Goal: Find specific page/section: Find specific page/section

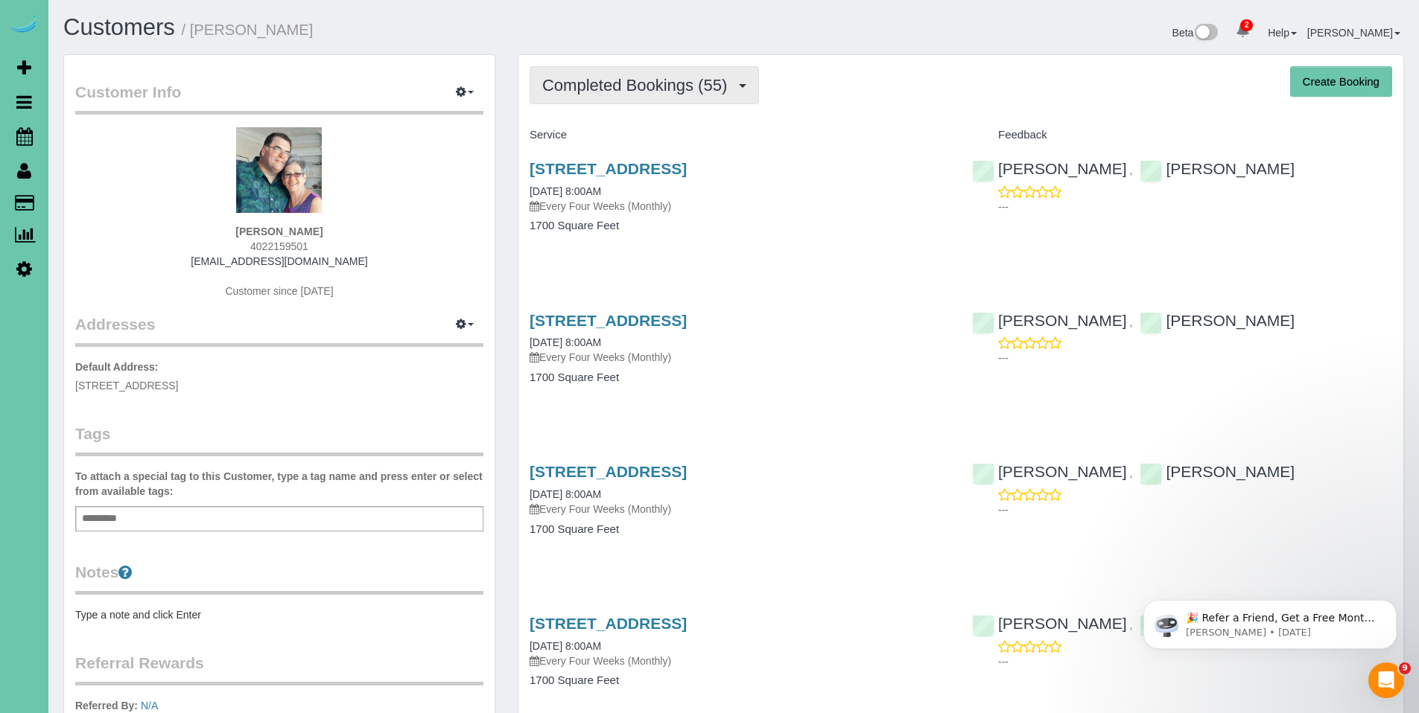
click at [608, 80] on span "Completed Bookings (55)" at bounding box center [638, 85] width 192 height 19
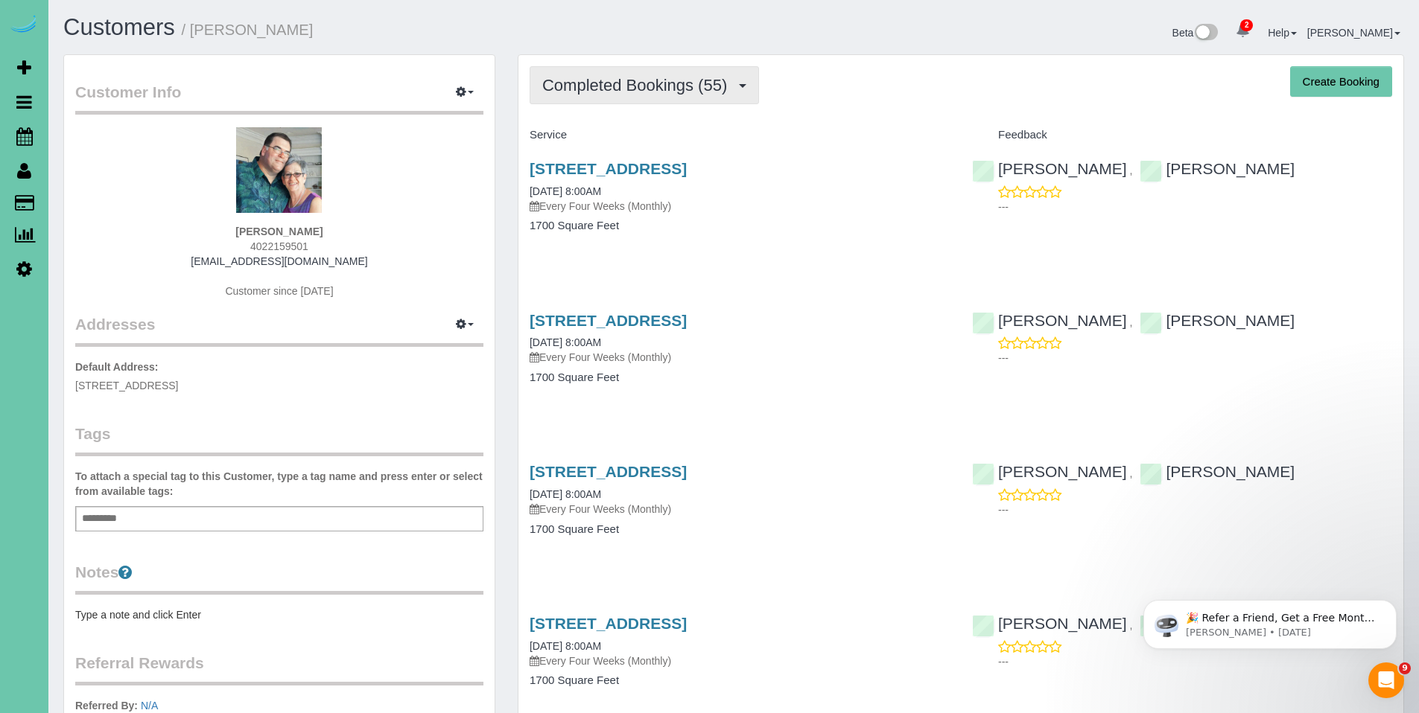
click at [637, 89] on span "Completed Bookings (55)" at bounding box center [638, 85] width 192 height 19
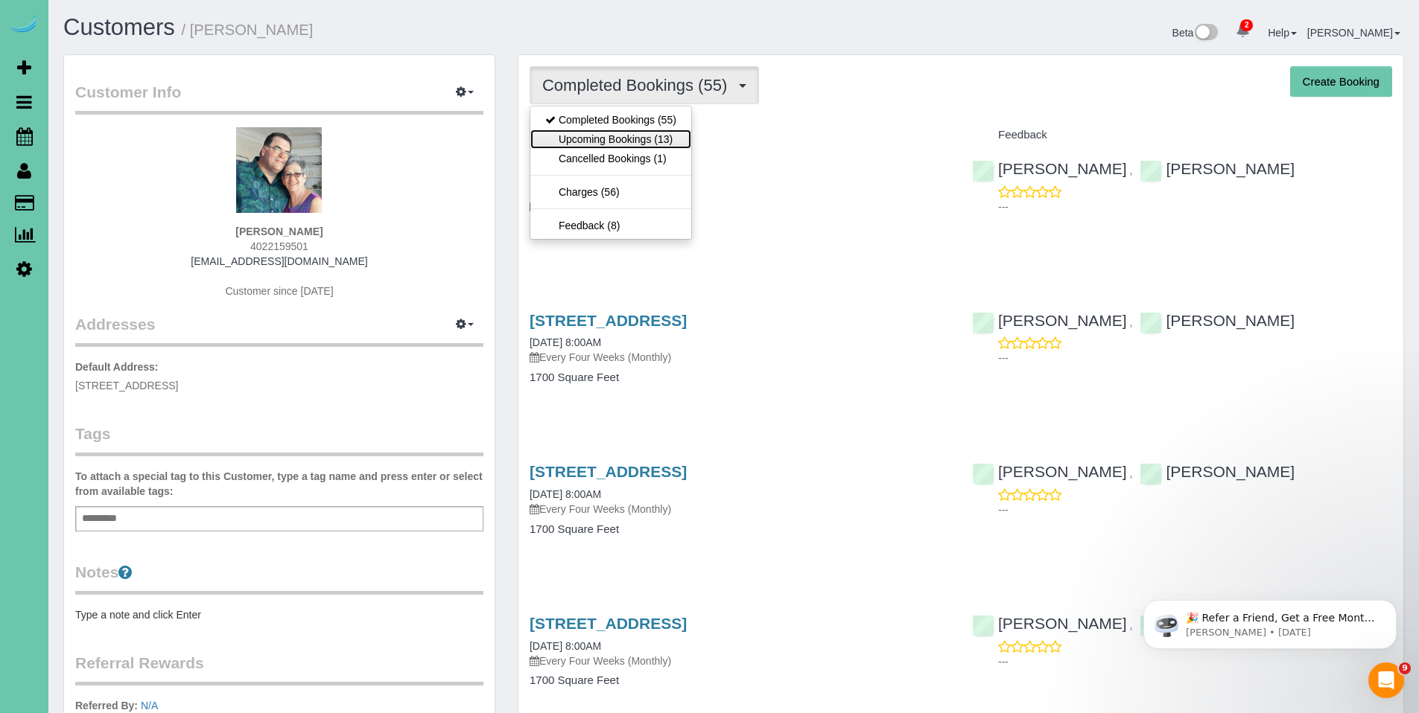
click at [634, 141] on link "Upcoming Bookings (13)" at bounding box center [610, 139] width 161 height 19
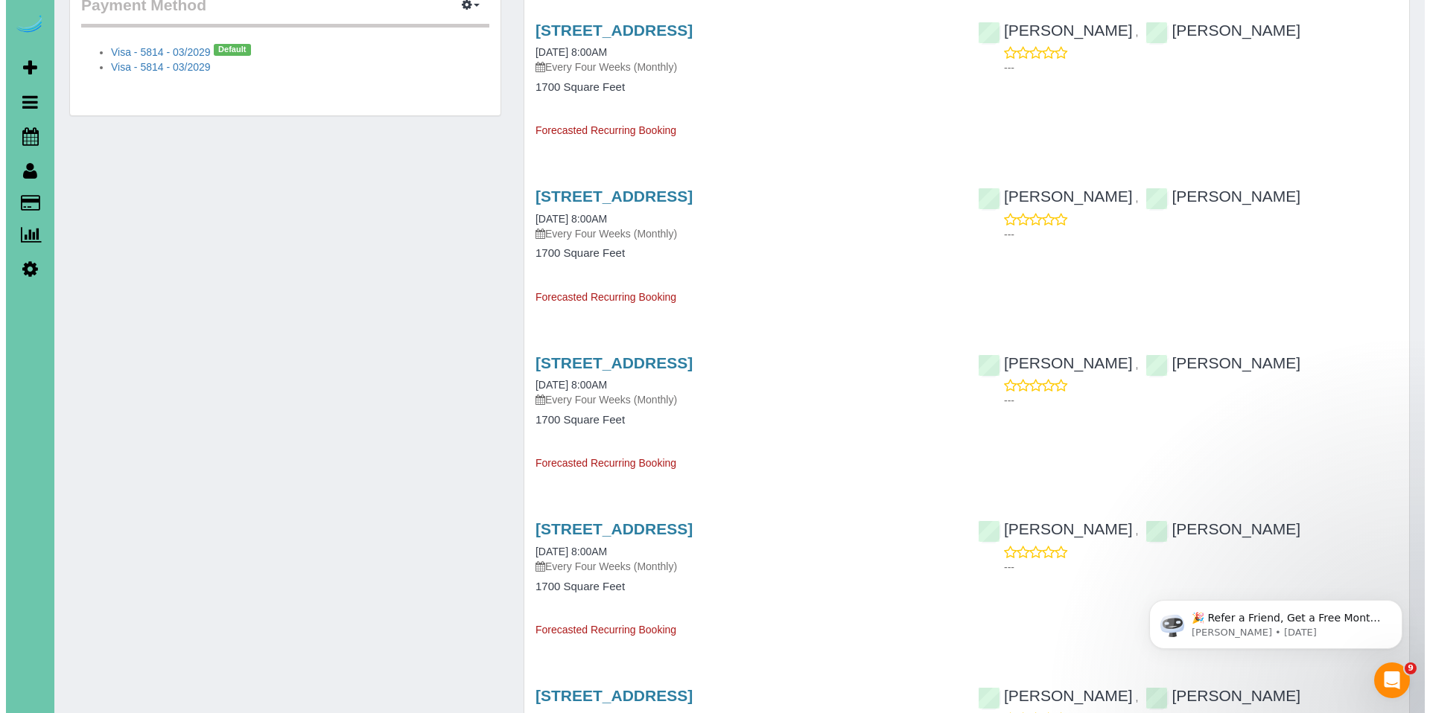
scroll to position [780, 0]
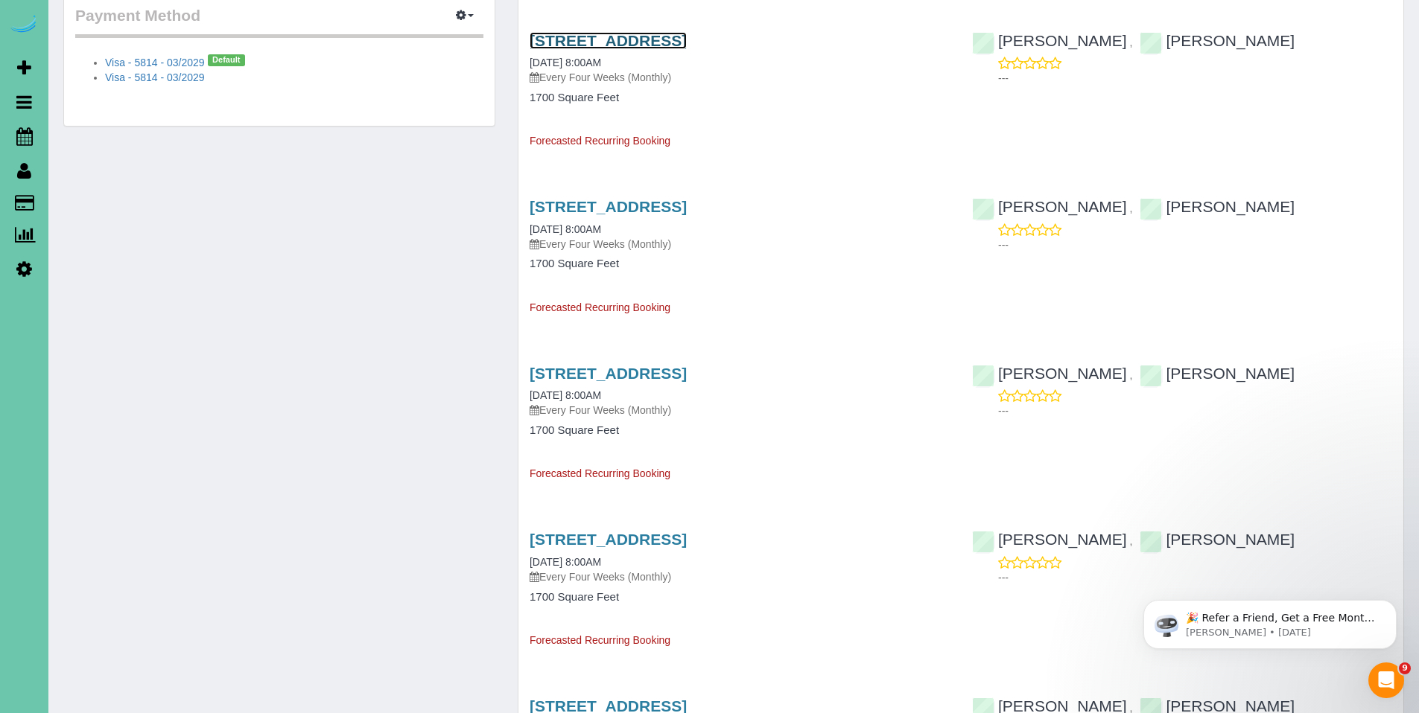
click at [663, 38] on link "14726 Laurel Plaza, Omaha, NE 68116" at bounding box center [607, 40] width 157 height 17
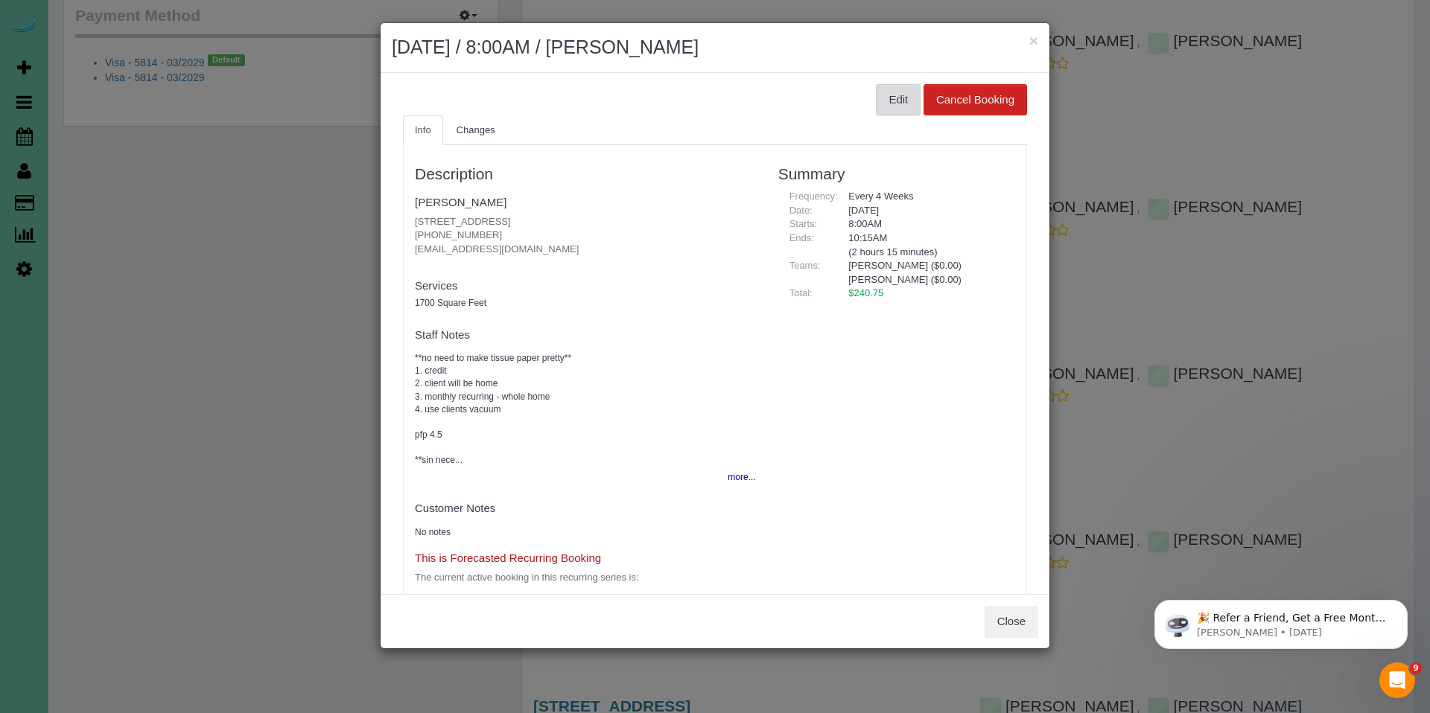
click at [887, 93] on button "Edit" at bounding box center [898, 99] width 45 height 31
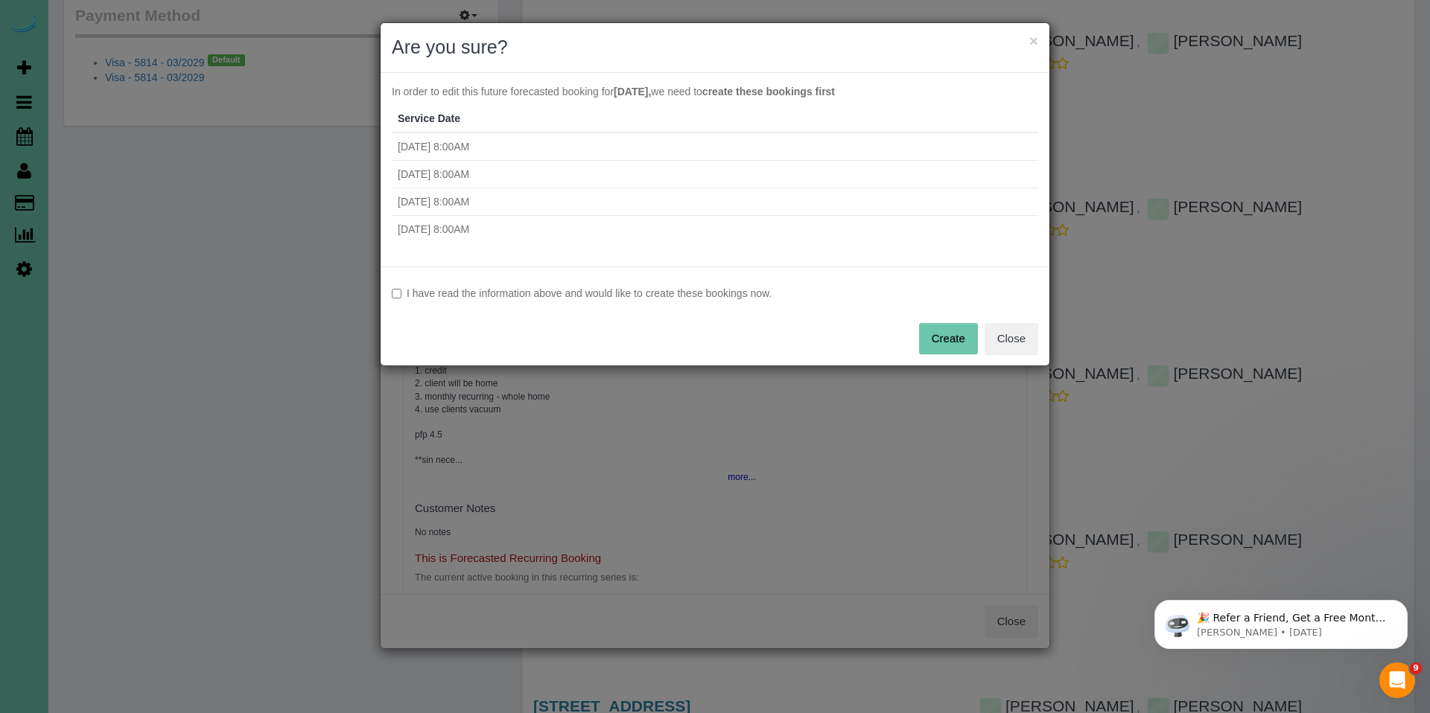
click at [576, 298] on label "I have read the information above and would like to create these bookings now." at bounding box center [715, 293] width 646 height 15
click at [981, 334] on div "I have read the information above and would like to create these bookings now. …" at bounding box center [715, 316] width 669 height 99
click at [948, 335] on button "Create" at bounding box center [948, 338] width 59 height 31
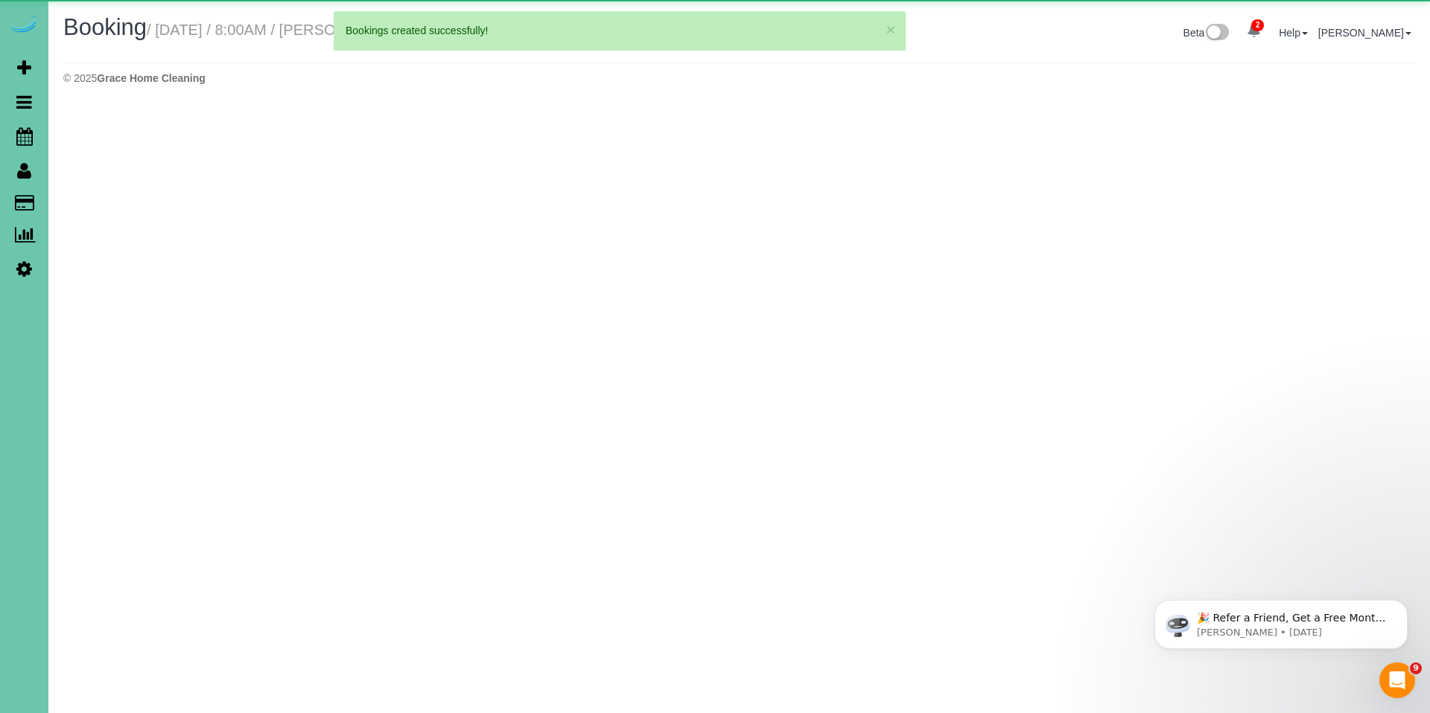
select select "NE"
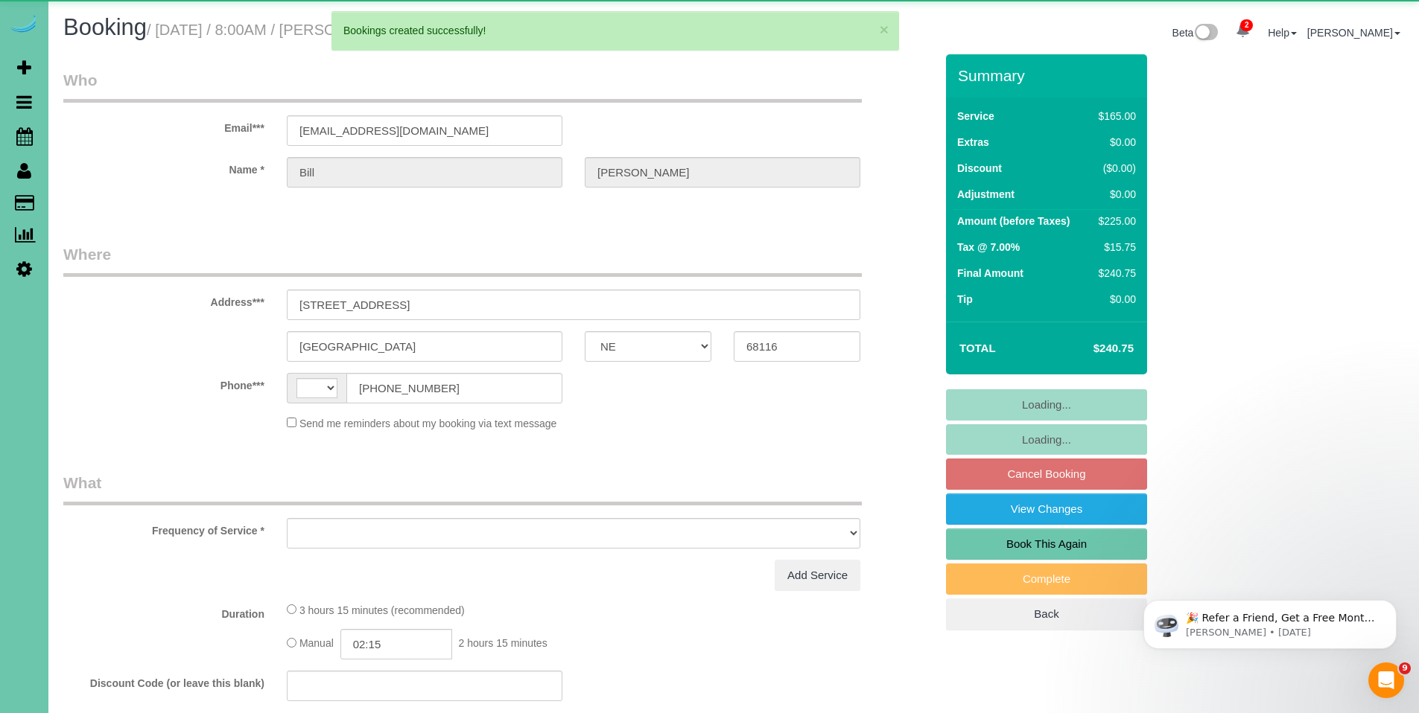
select select "string:US"
select select "string:fspay-ade99635-9209-4d51-b953-dc5c716c113e"
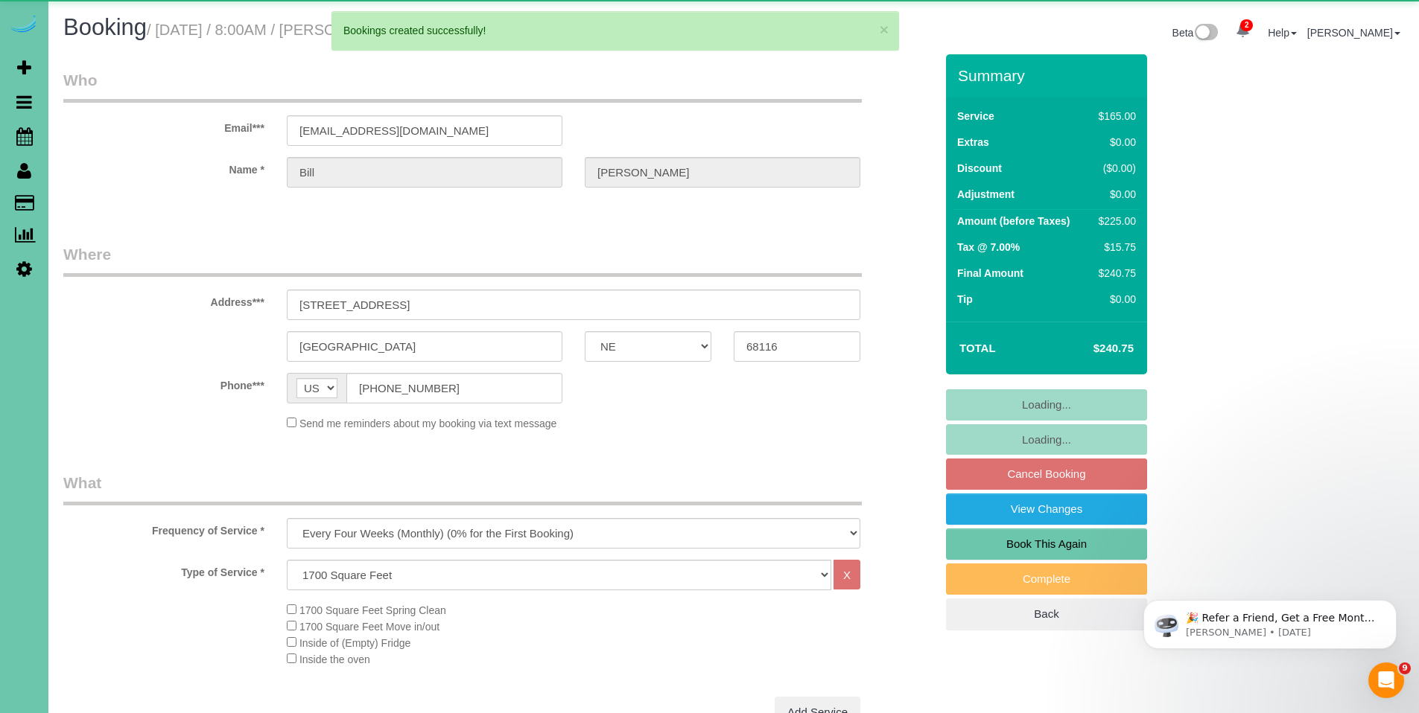
select select "object:3597"
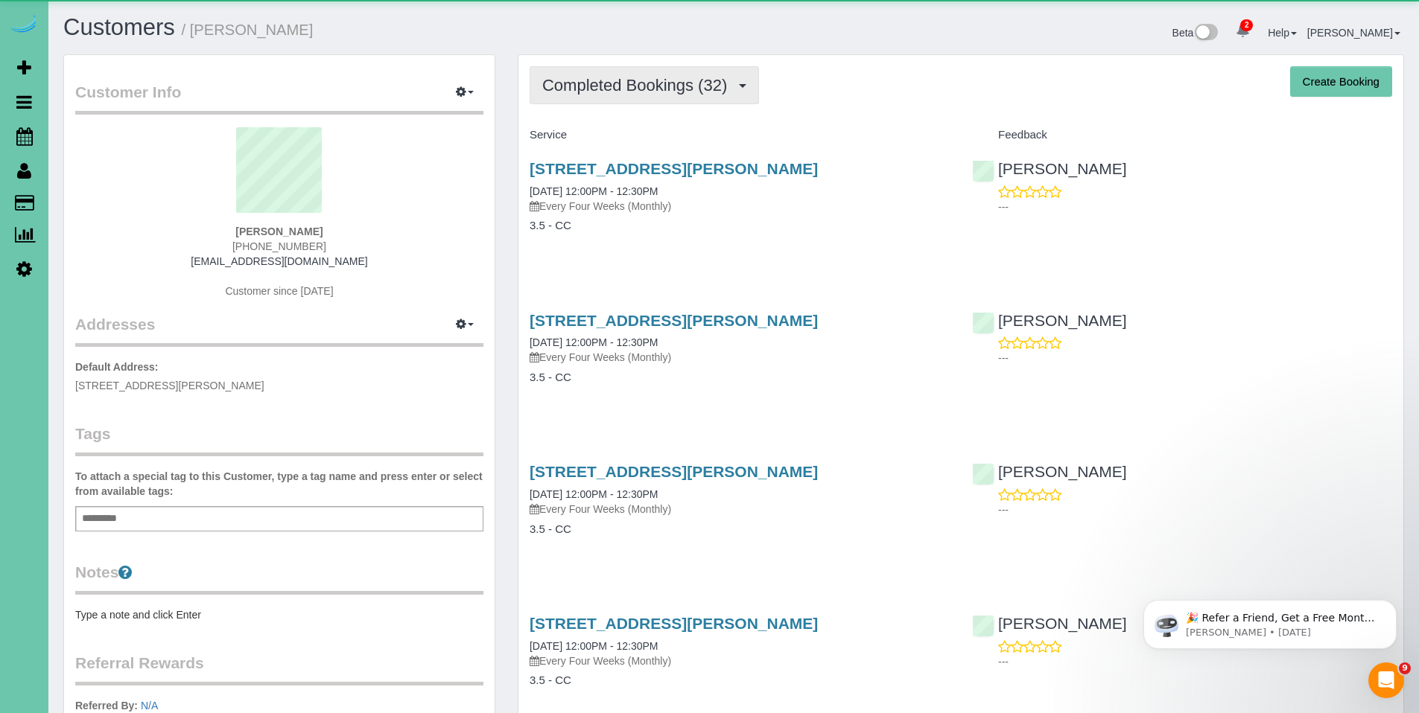
click at [630, 90] on span "Completed Bookings (32)" at bounding box center [638, 85] width 192 height 19
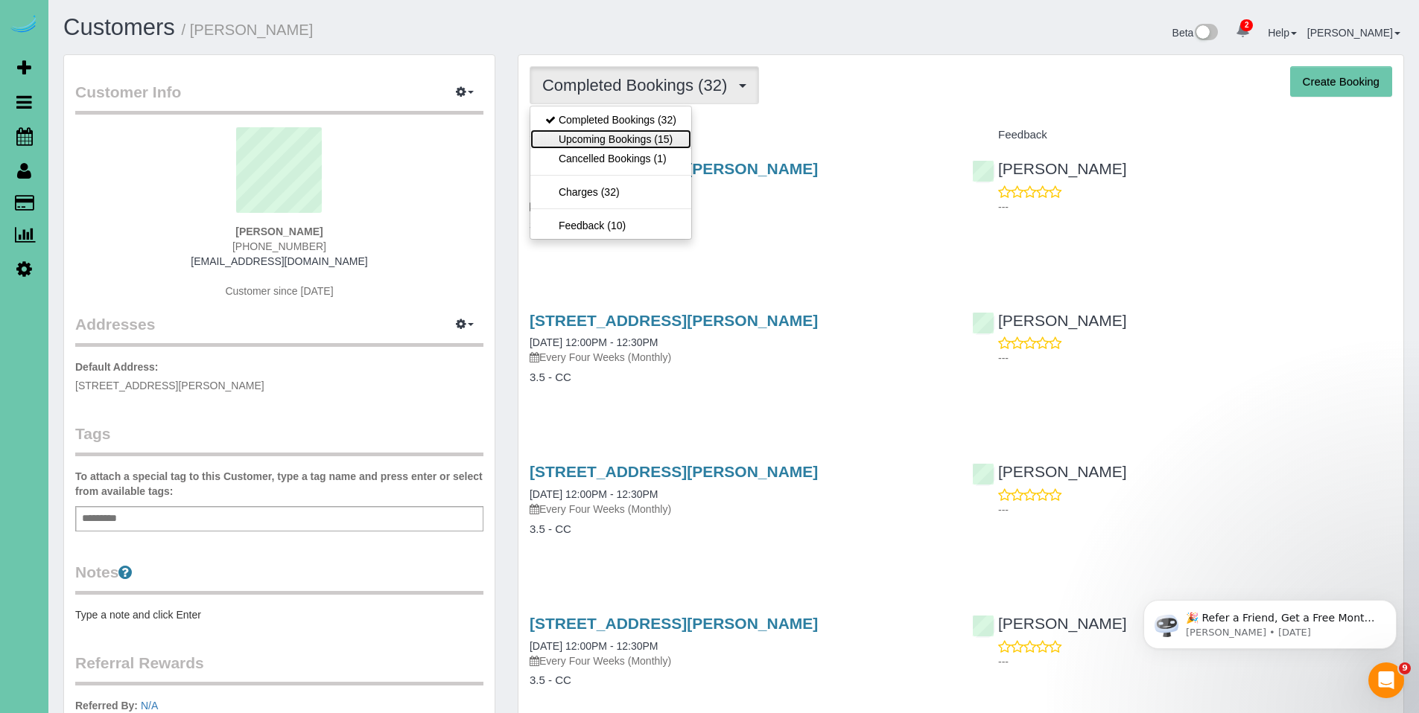
click at [622, 133] on link "Upcoming Bookings (15)" at bounding box center [610, 139] width 161 height 19
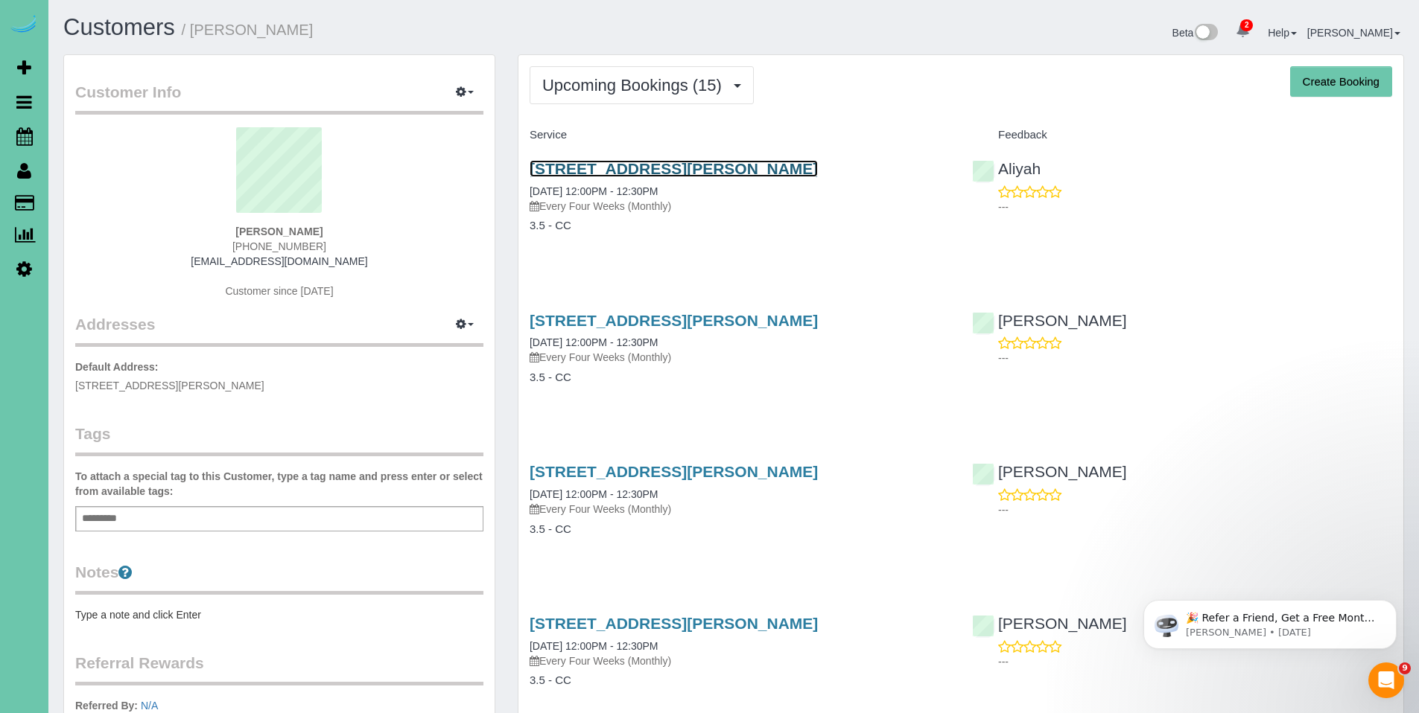
click at [643, 173] on link "16937 Samantha Road, Gretna, NE 68028" at bounding box center [673, 168] width 288 height 17
click at [0, 0] on body "2 Beta Your Notifications You have 0 alerts × You have 2 to charge for 08/16/20…" at bounding box center [709, 356] width 1419 height 713
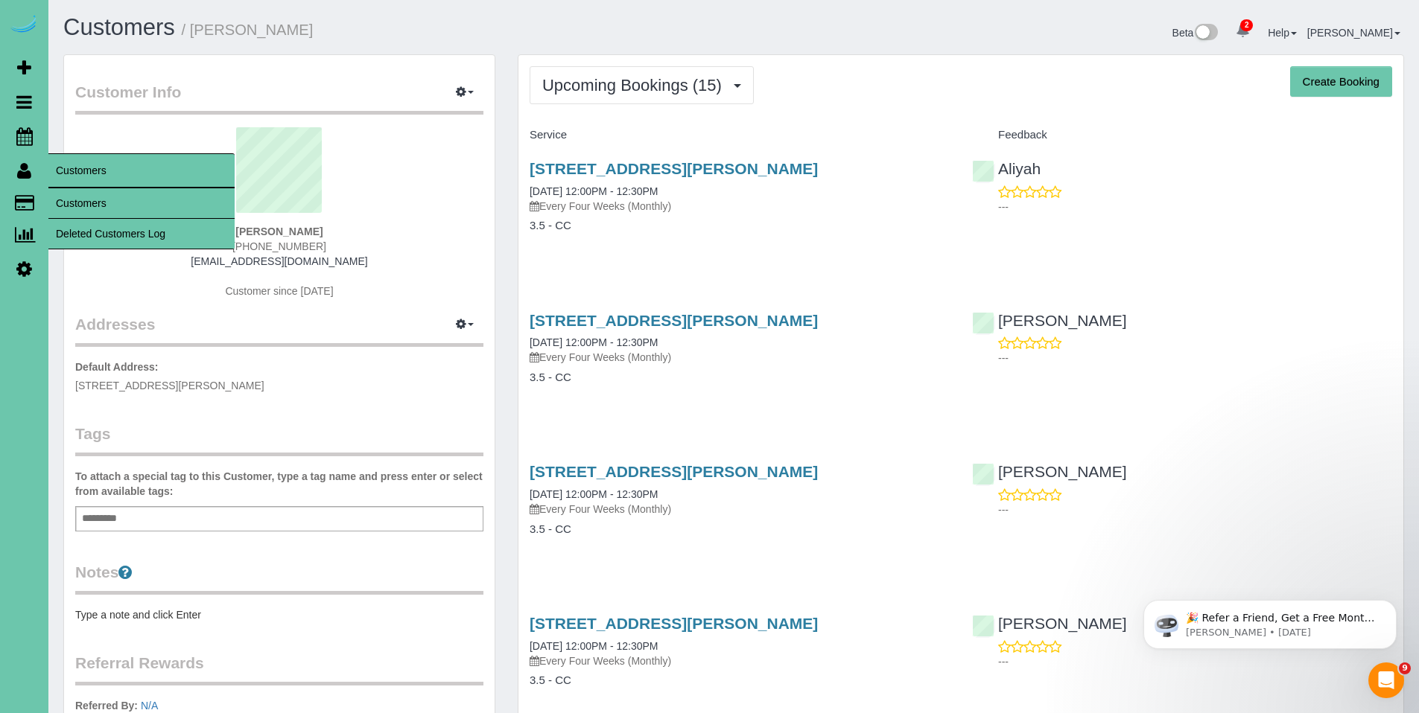
click at [25, 178] on icon at bounding box center [24, 171] width 14 height 18
click at [99, 204] on link "Customers" at bounding box center [141, 203] width 186 height 30
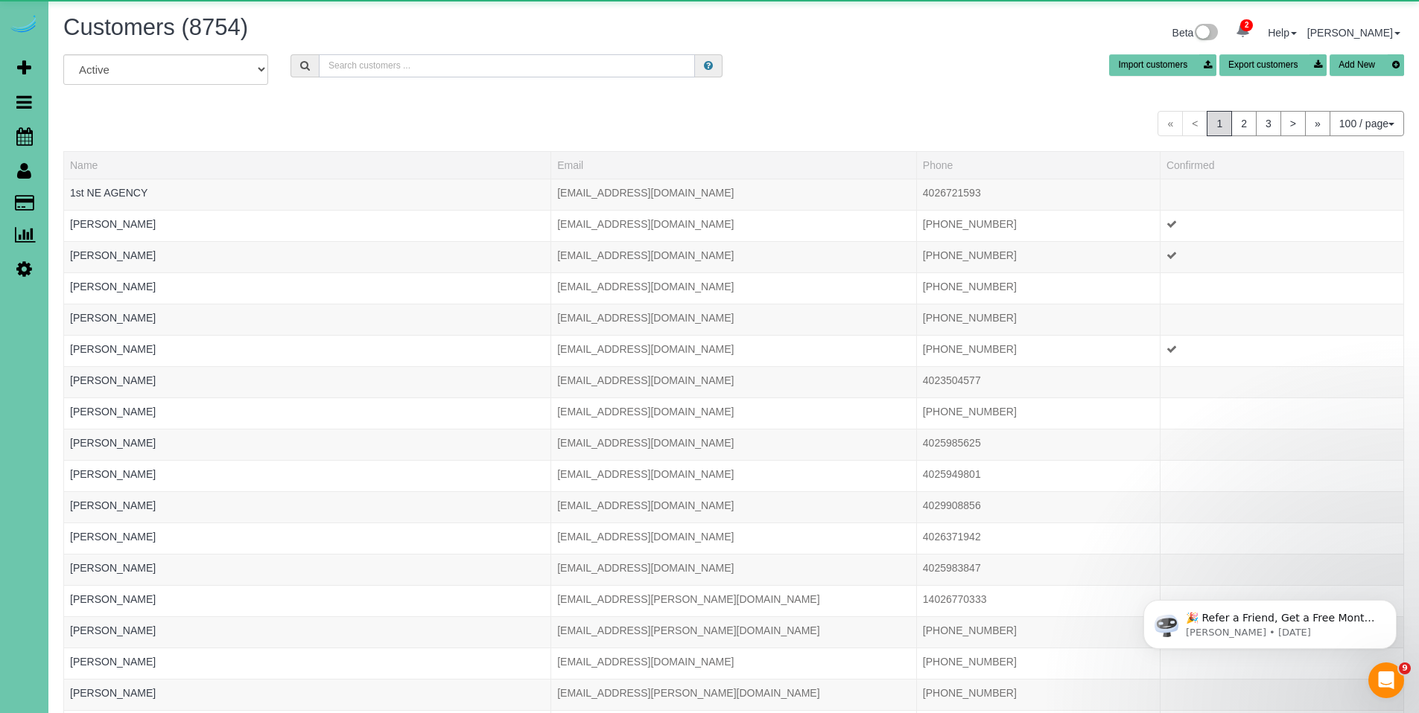
click at [401, 68] on input "text" at bounding box center [507, 65] width 376 height 23
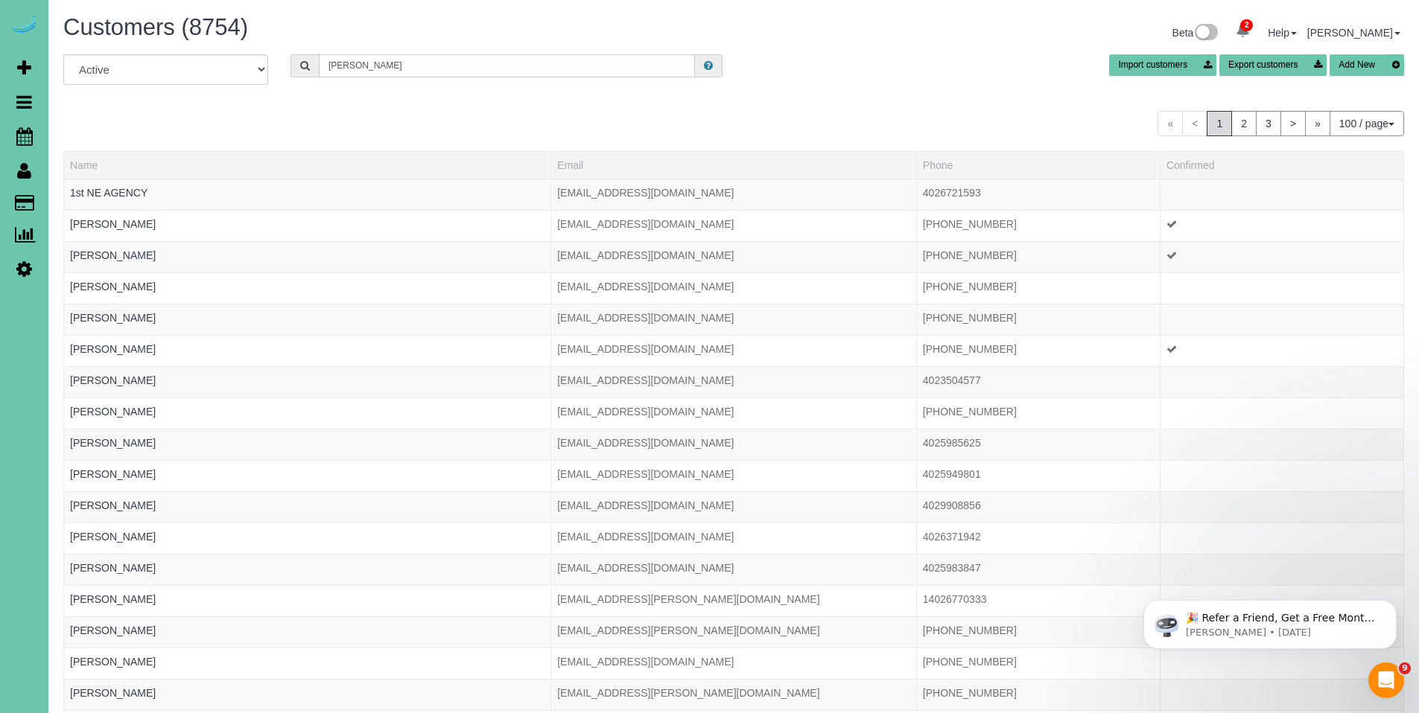
type input "laura k"
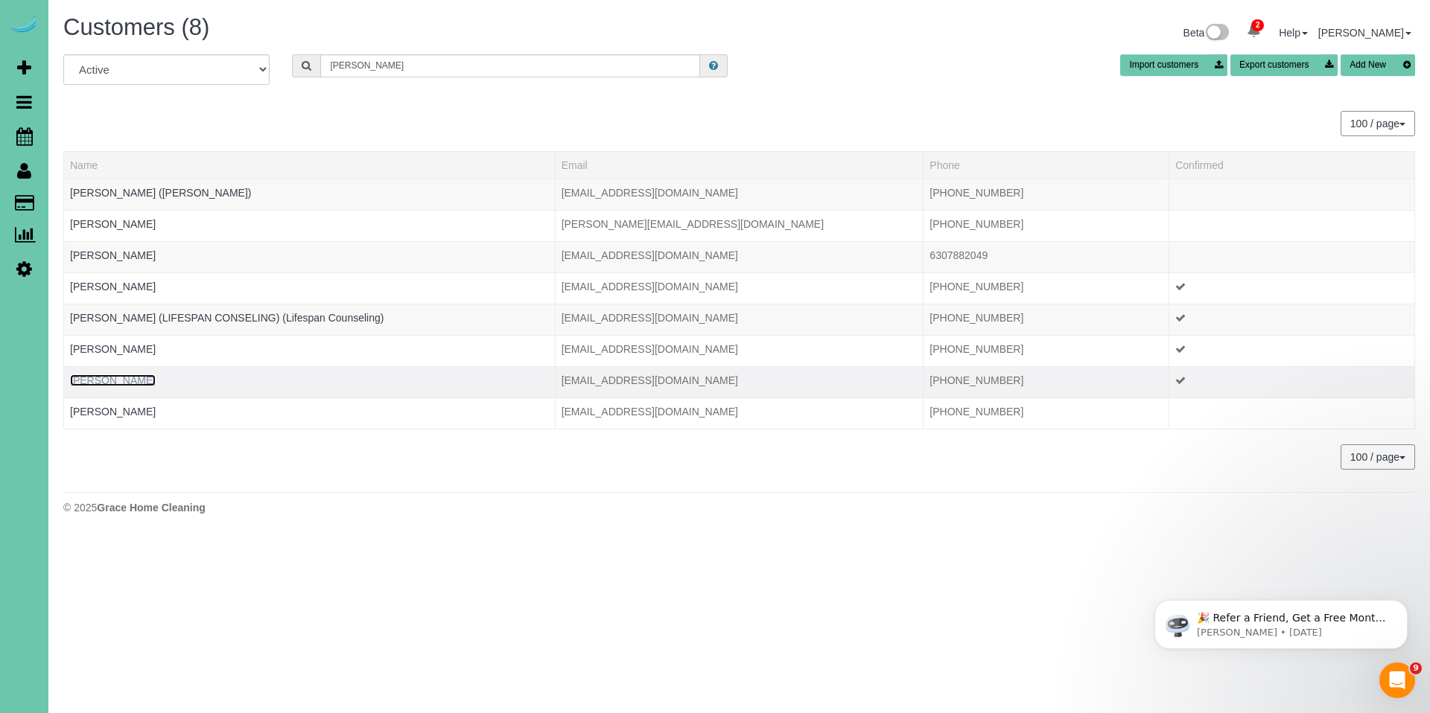
click at [115, 382] on link "Laura Kunkle" at bounding box center [113, 381] width 86 height 12
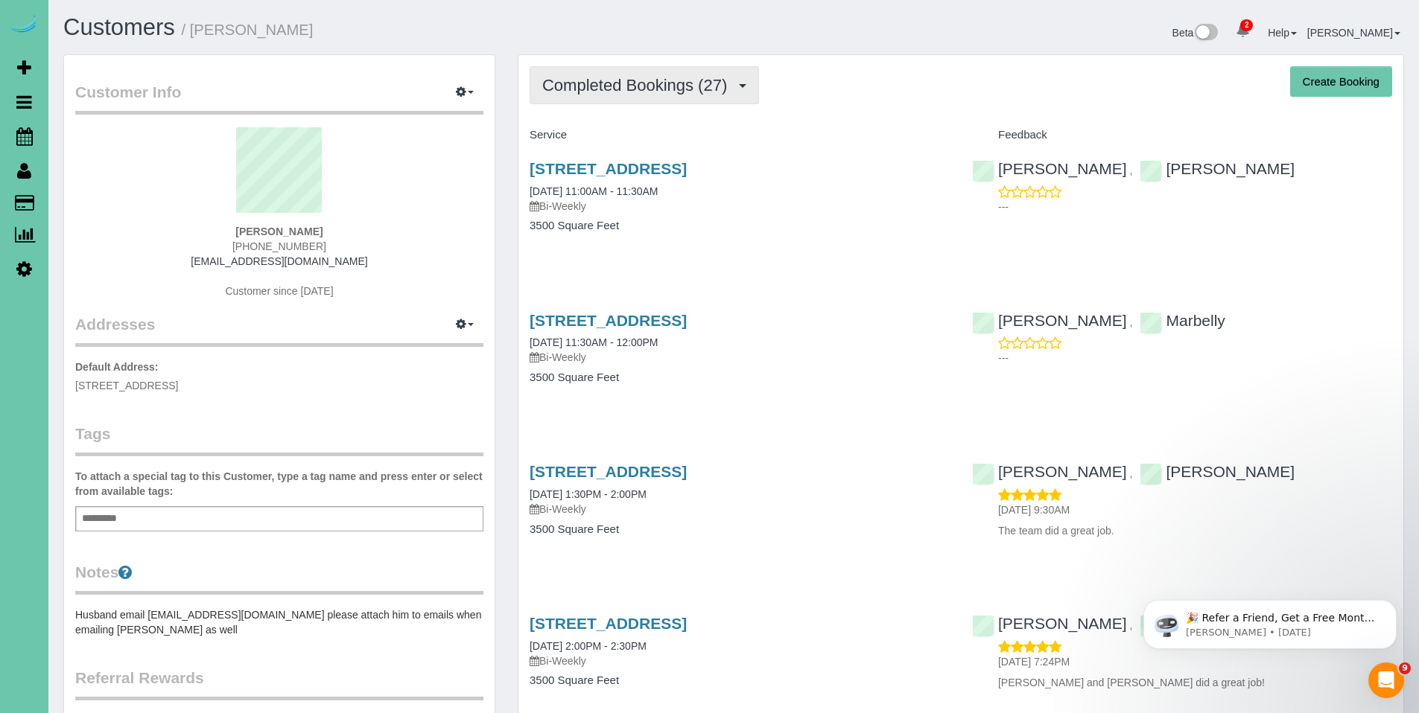
click at [602, 92] on span "Completed Bookings (27)" at bounding box center [638, 85] width 192 height 19
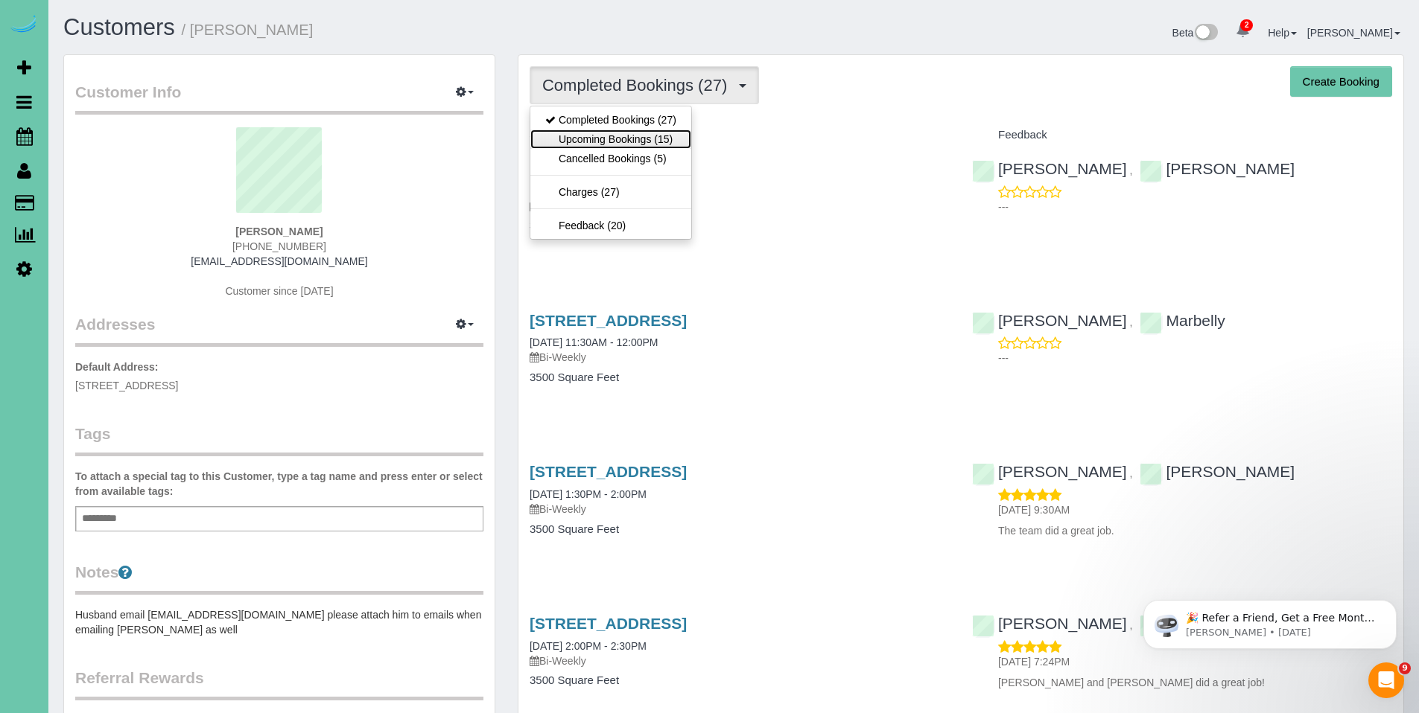
click at [603, 143] on link "Upcoming Bookings (15)" at bounding box center [610, 139] width 161 height 19
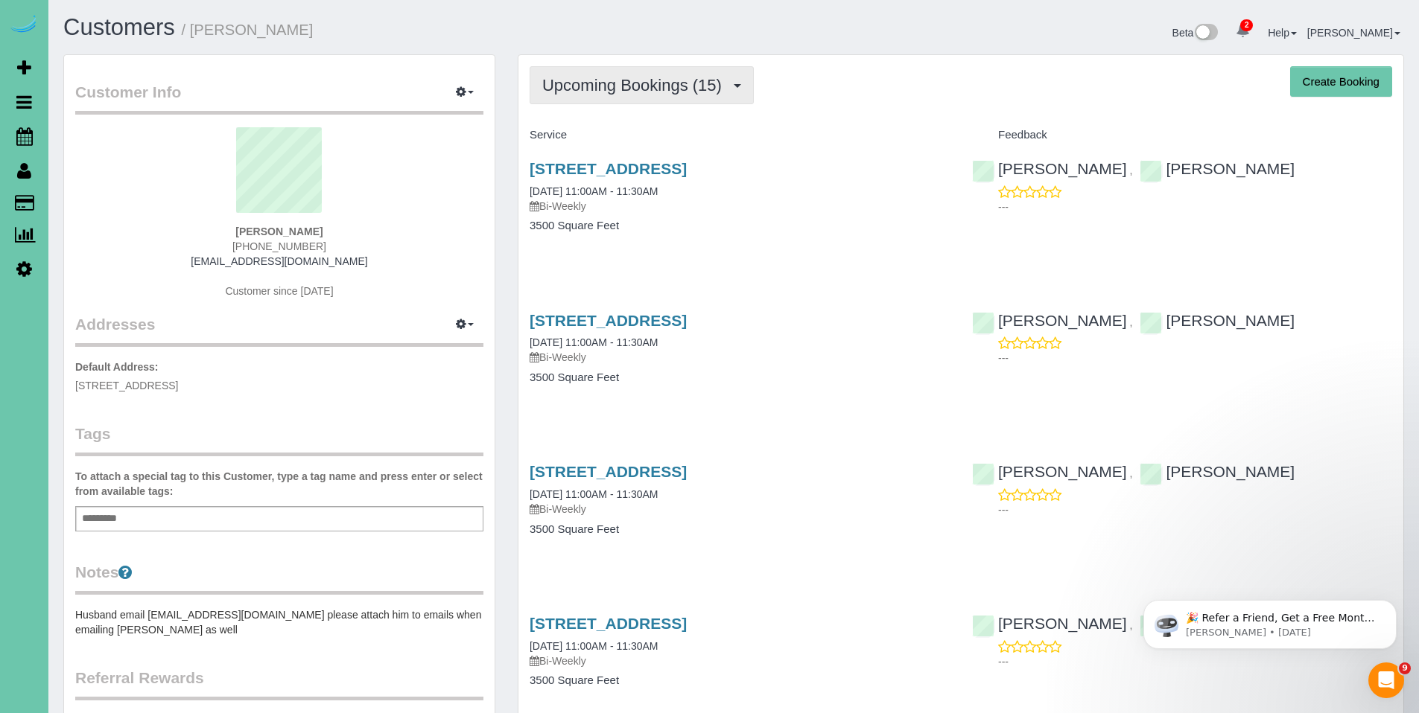
click at [608, 97] on button "Upcoming Bookings (15)" at bounding box center [641, 85] width 224 height 38
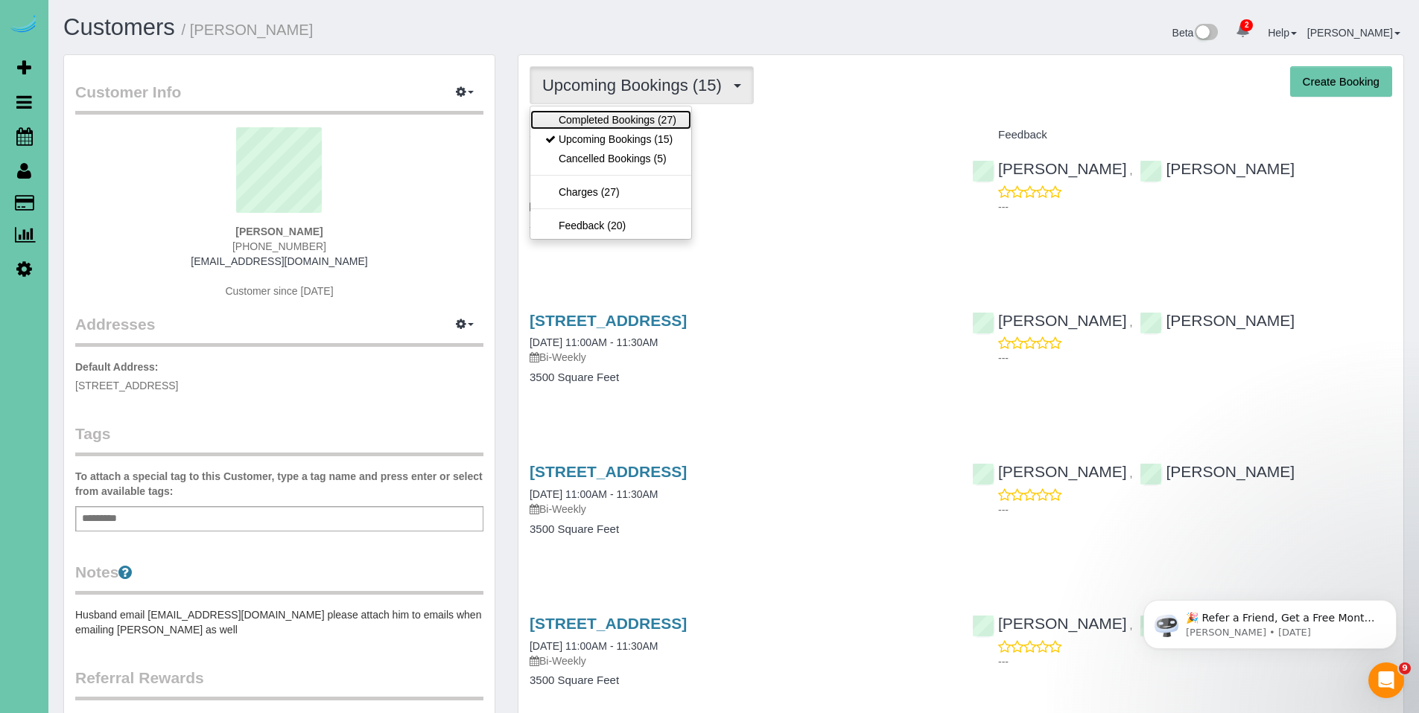
click at [605, 124] on link "Completed Bookings (27)" at bounding box center [610, 119] width 161 height 19
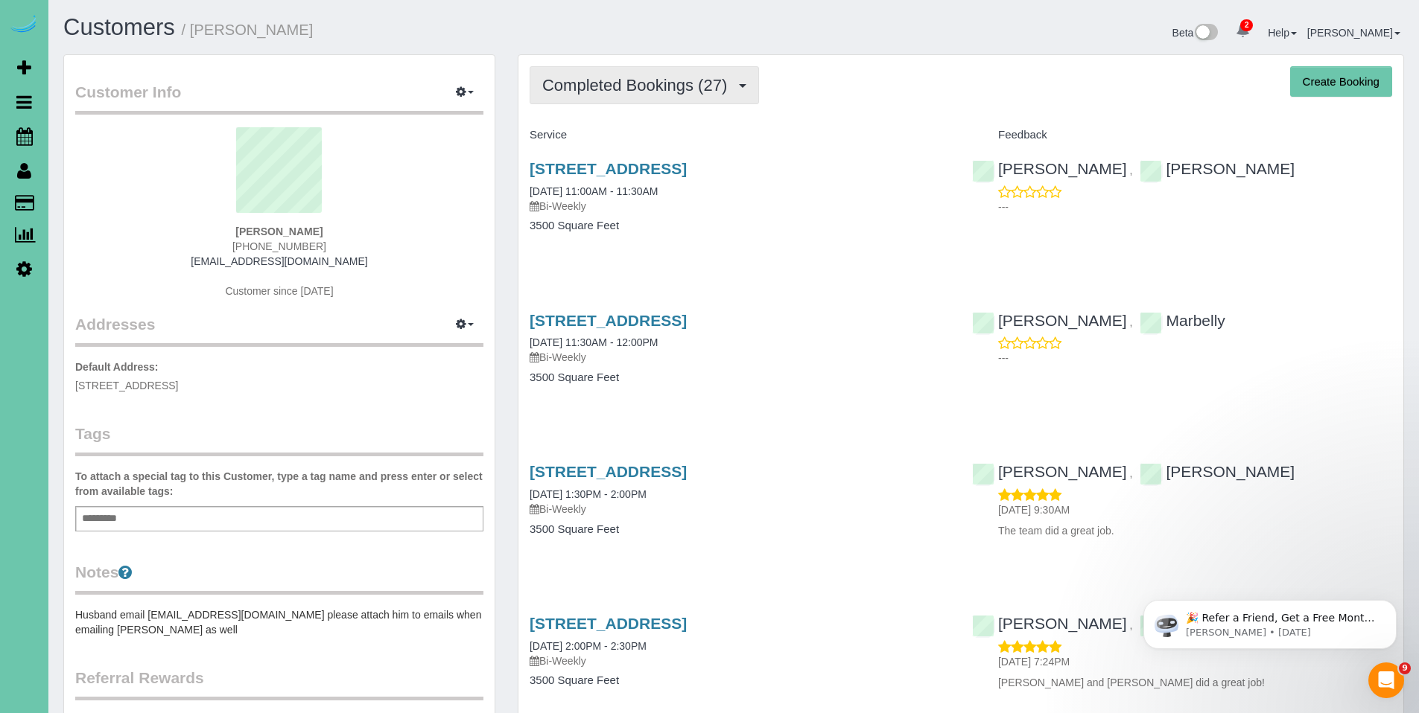
click at [580, 89] on span "Completed Bookings (27)" at bounding box center [638, 85] width 192 height 19
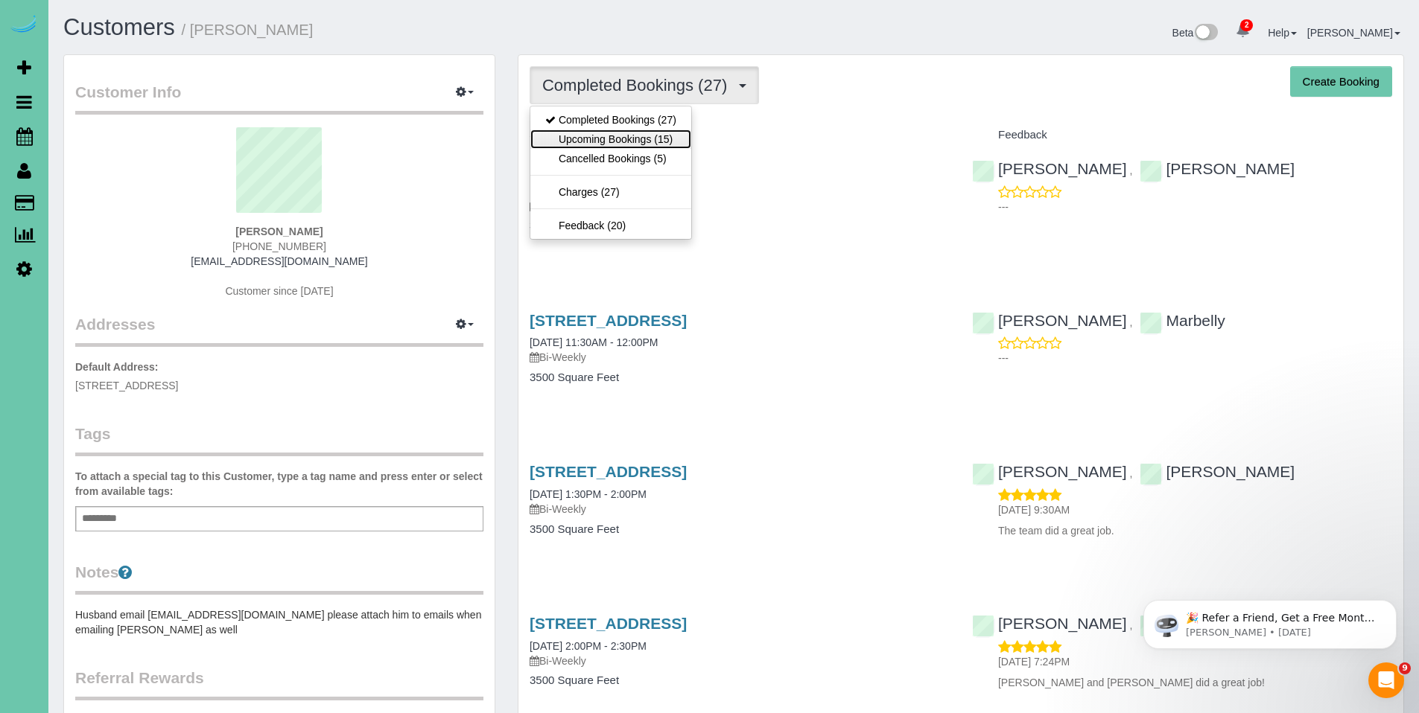
click at [593, 134] on link "Upcoming Bookings (15)" at bounding box center [610, 139] width 161 height 19
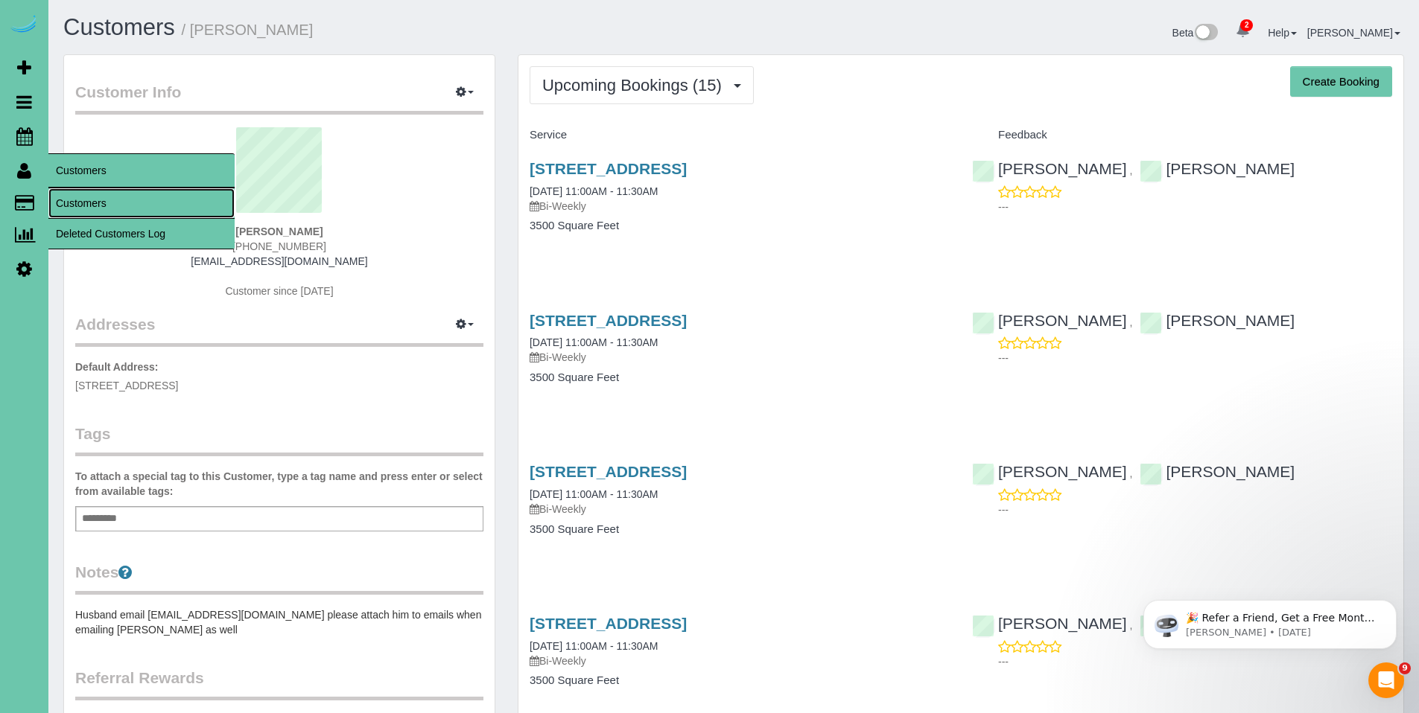
click at [91, 201] on link "Customers" at bounding box center [141, 203] width 186 height 30
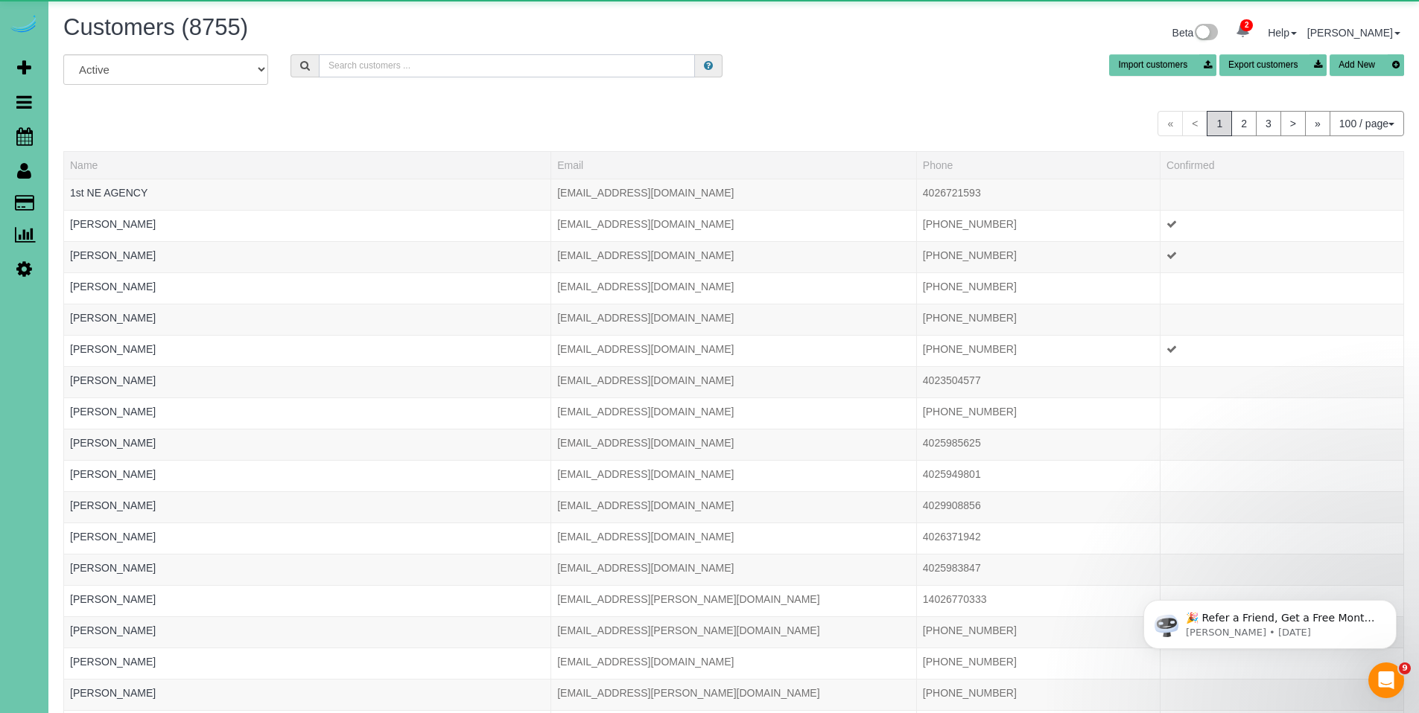
click at [432, 69] on input "text" at bounding box center [507, 65] width 376 height 23
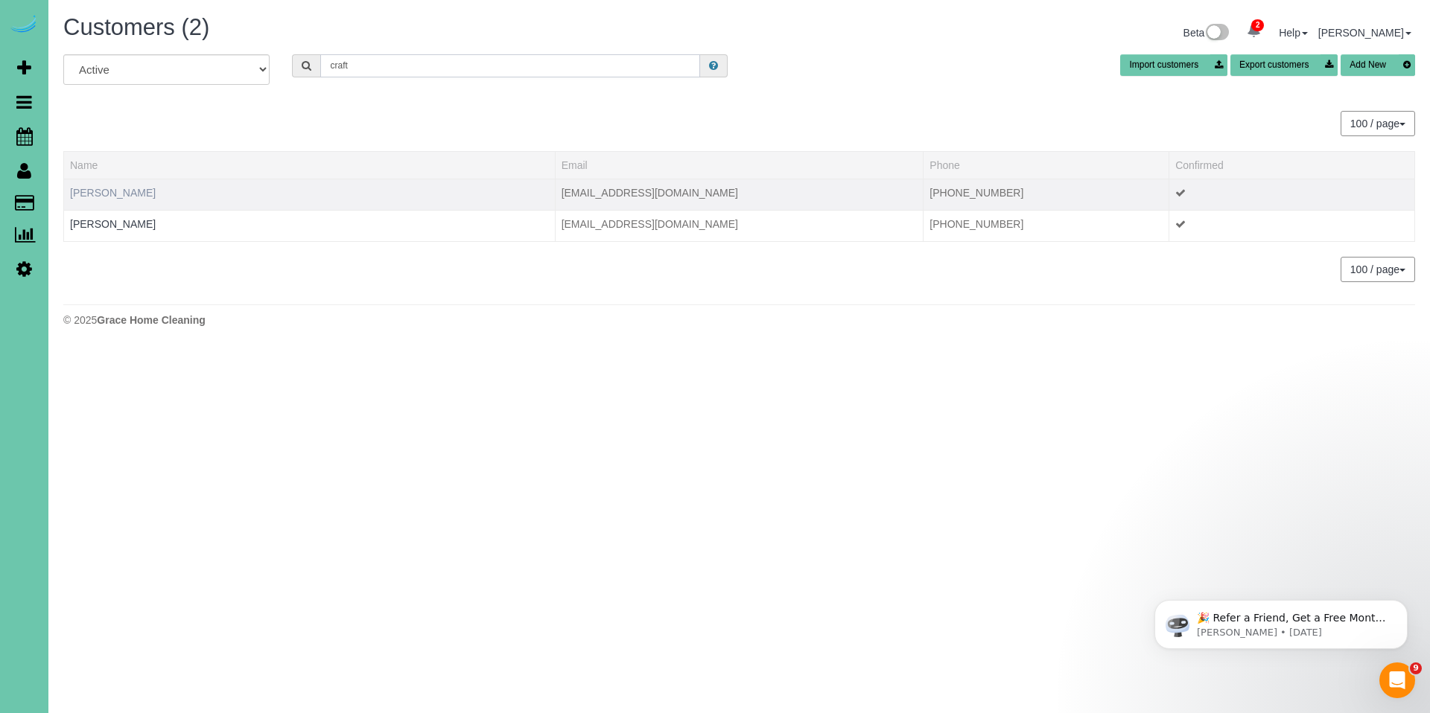
type input "craft"
click at [102, 195] on link "Christina Craft" at bounding box center [113, 193] width 86 height 12
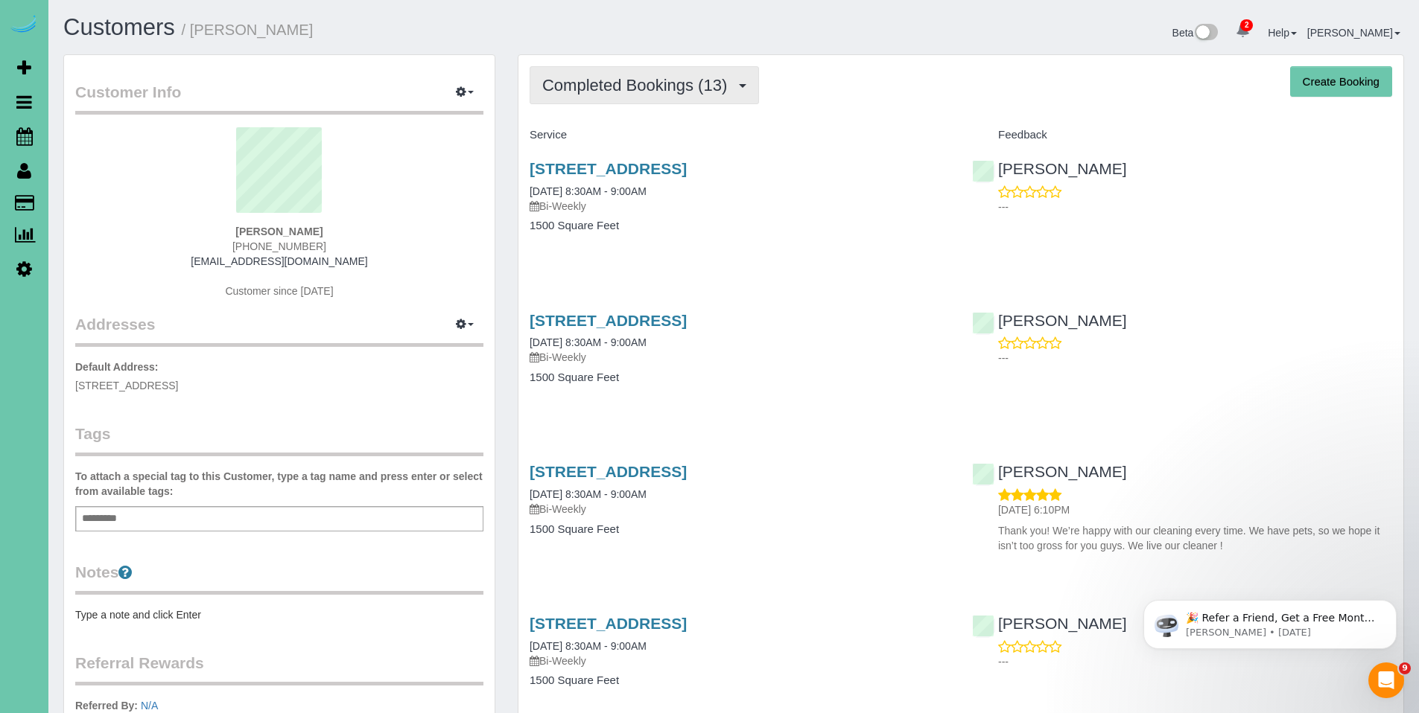
click at [601, 76] on span "Completed Bookings (13)" at bounding box center [638, 85] width 192 height 19
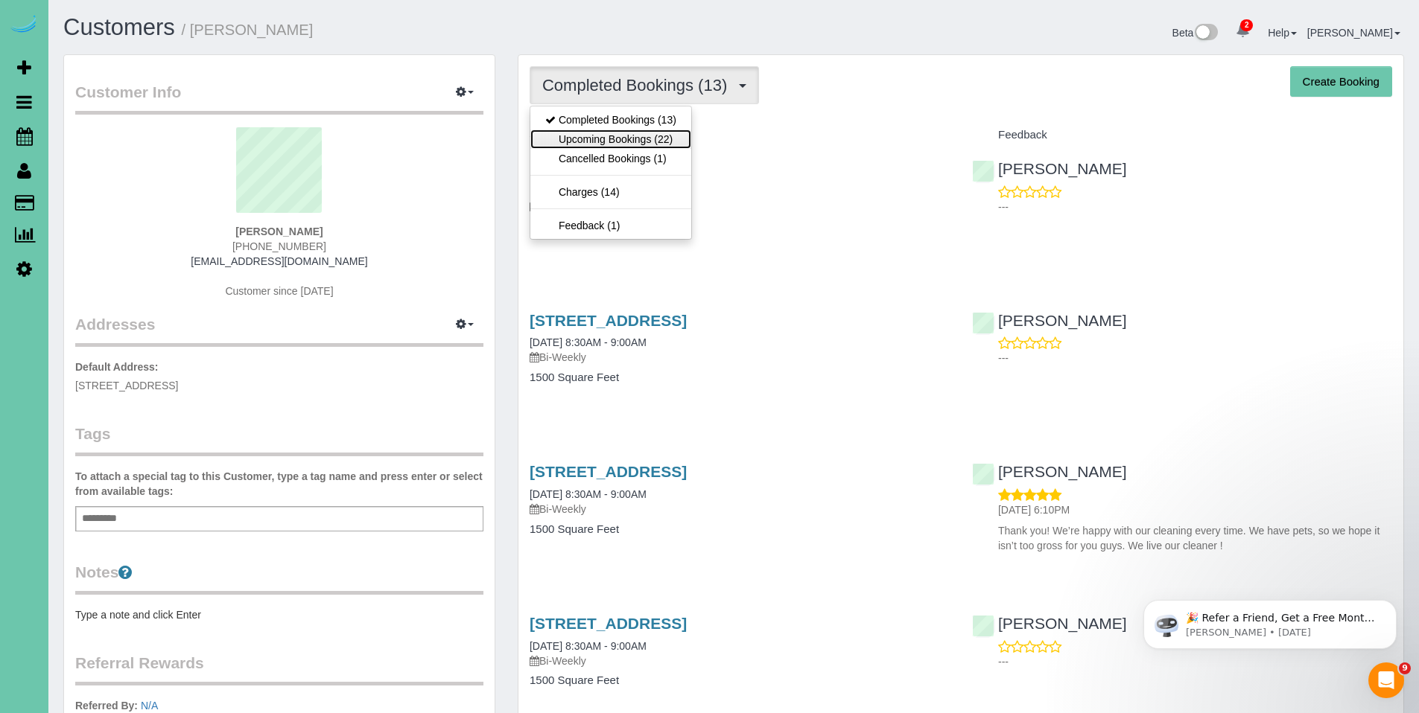
click at [603, 133] on link "Upcoming Bookings (22)" at bounding box center [610, 139] width 161 height 19
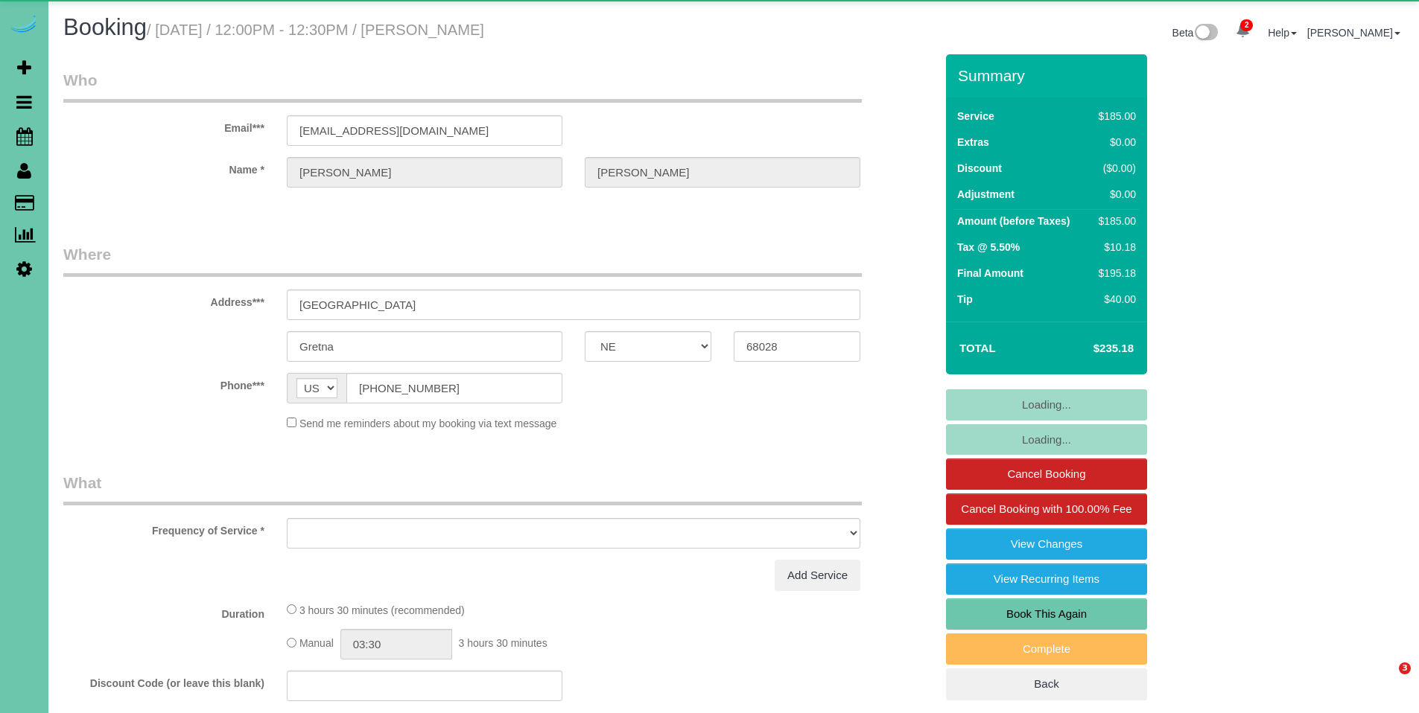
select select "NE"
select select "object:660"
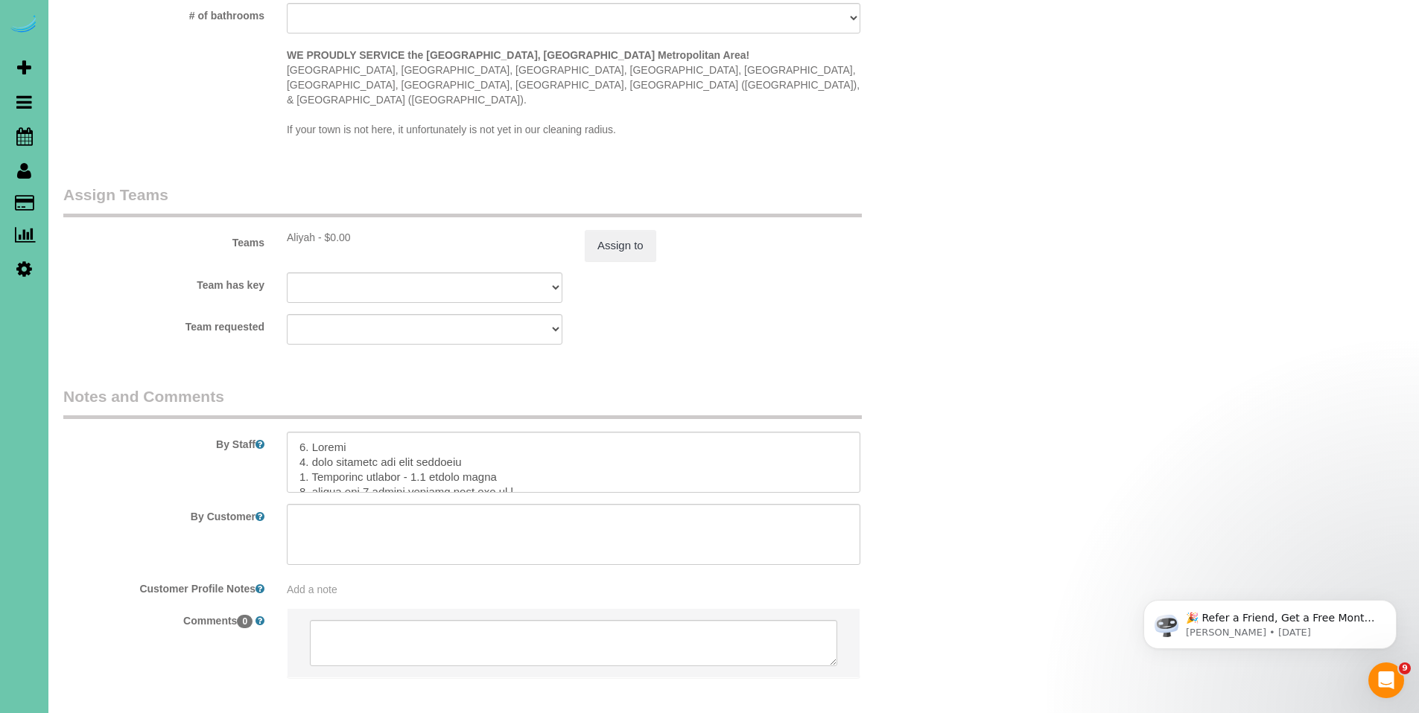
scroll to position [432, 0]
